Goal: Task Accomplishment & Management: Manage account settings

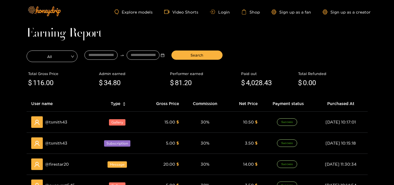
click at [221, 19] on div "Explore models Video Shorts Login Shop Sign up as a fan Sign up as a creator" at bounding box center [197, 12] width 347 height 24
click at [222, 6] on div "Explore models Video Shorts Login Shop Sign up as a fan Sign up as a creator" at bounding box center [197, 12] width 347 height 24
click at [222, 12] on link "Login" at bounding box center [220, 12] width 20 height 4
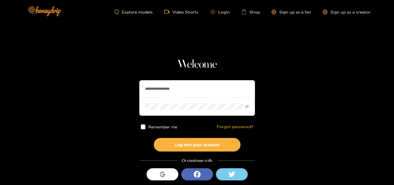
drag, startPoint x: 202, startPoint y: 94, endPoint x: 85, endPoint y: 87, distance: 118.0
click at [85, 87] on section "**********" at bounding box center [197, 102] width 394 height 205
paste input "text"
type input "**********"
click at [109, 103] on section "**********" at bounding box center [197, 102] width 394 height 205
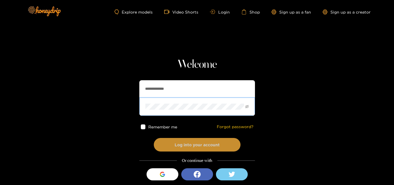
click at [198, 145] on button "Log into your account" at bounding box center [197, 145] width 87 height 14
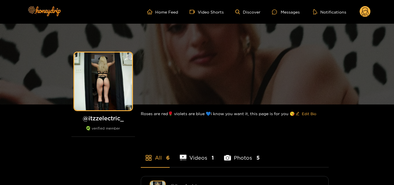
click at [361, 15] on circle at bounding box center [364, 11] width 11 height 11
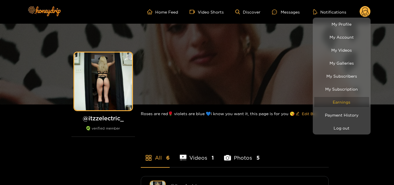
click at [350, 98] on link "Earnings" at bounding box center [341, 102] width 55 height 10
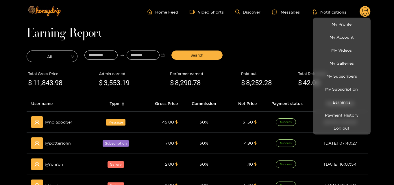
click at [202, 101] on div at bounding box center [197, 92] width 394 height 185
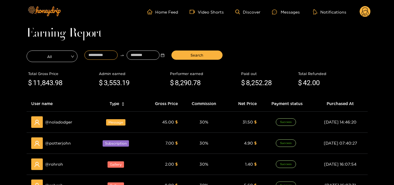
click at [108, 53] on input at bounding box center [100, 55] width 33 height 9
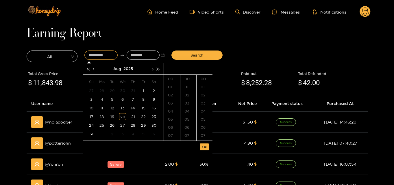
click at [96, 66] on button "button" at bounding box center [94, 69] width 6 height 12
click at [124, 118] on div "25" at bounding box center [122, 116] width 7 height 7
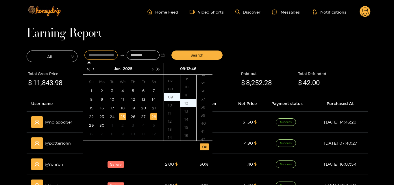
scroll to position [372, 0]
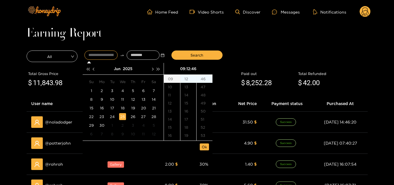
click at [168, 78] on div "09" at bounding box center [172, 79] width 16 height 8
click at [189, 132] on div "40" at bounding box center [188, 132] width 16 height 8
click at [204, 77] on div "00" at bounding box center [204, 79] width 16 height 8
type input "**********"
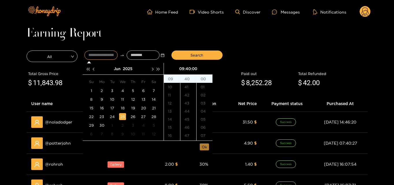
click at [202, 148] on span "Ok" at bounding box center [204, 147] width 5 height 6
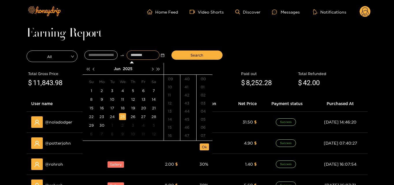
click at [139, 56] on input at bounding box center [142, 55] width 33 height 9
click at [150, 68] on button "button" at bounding box center [152, 69] width 6 height 12
click at [123, 118] on div "20" at bounding box center [122, 116] width 7 height 7
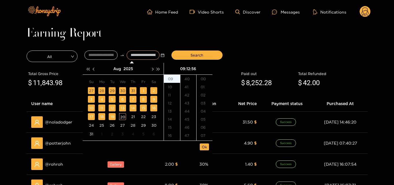
type input "**********"
click at [203, 148] on span "Ok" at bounding box center [204, 147] width 5 height 6
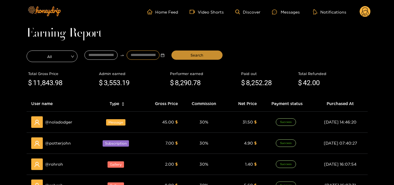
click at [199, 58] on button "Search" at bounding box center [196, 55] width 51 height 9
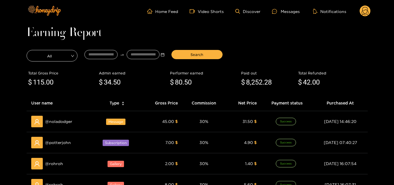
scroll to position [0, 0]
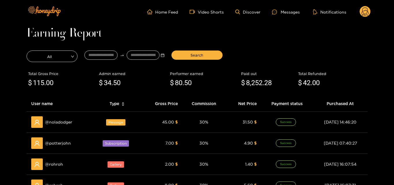
click at [376, 9] on header "Home Feed Video Shorts Discover Messages Notifications 0 videos discover messag…" at bounding box center [197, 12] width 394 height 24
click at [354, 12] on ul "Home Feed Video Shorts Discover Messages Notifications" at bounding box center [258, 12] width 223 height 12
click at [366, 10] on circle at bounding box center [364, 11] width 11 height 11
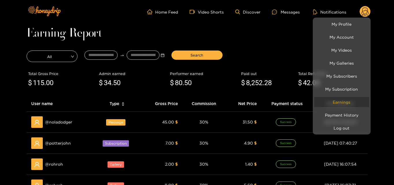
click at [341, 101] on link "Earnings" at bounding box center [341, 102] width 55 height 10
click at [328, 101] on link "Earnings" at bounding box center [341, 102] width 55 height 10
click at [341, 99] on link "Earnings" at bounding box center [341, 102] width 55 height 10
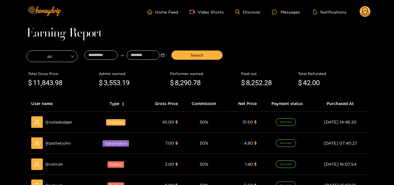
click at [363, 13] on circle at bounding box center [364, 11] width 11 height 11
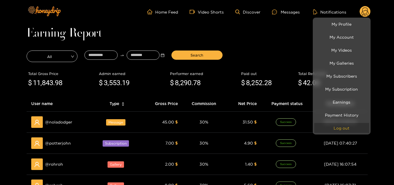
click at [336, 132] on button "Log out" at bounding box center [341, 128] width 55 height 10
